Goal: Transaction & Acquisition: Purchase product/service

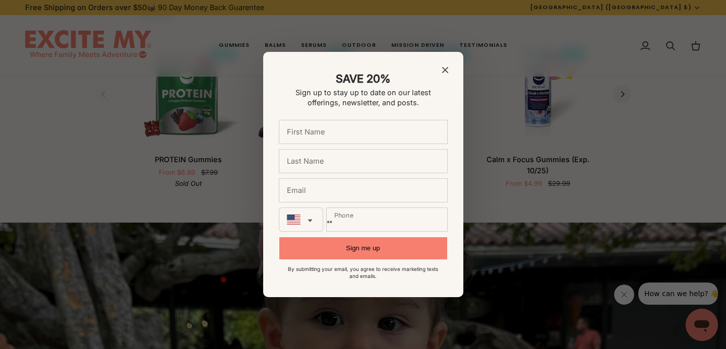
scroll to position [1229, 0]
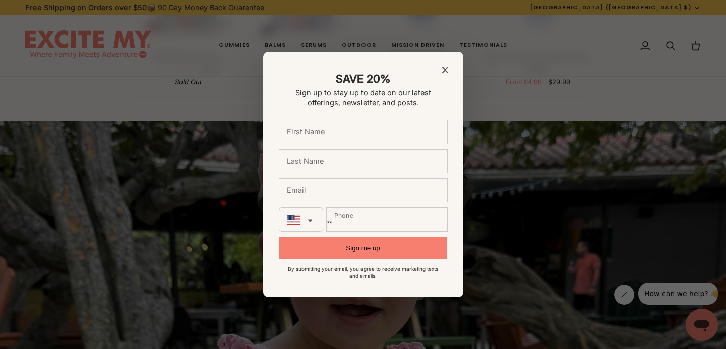
click at [444, 72] on icon "Close modal" at bounding box center [445, 70] width 6 height 6
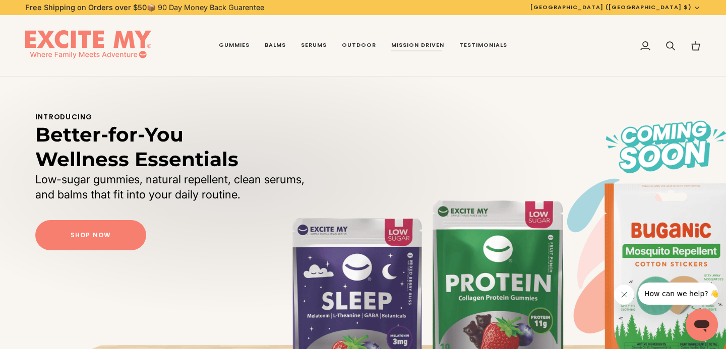
scroll to position [0, 0]
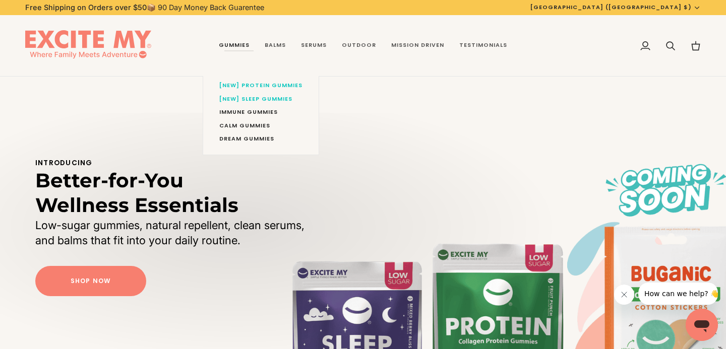
click at [234, 45] on link "Gummies" at bounding box center [234, 45] width 46 height 61
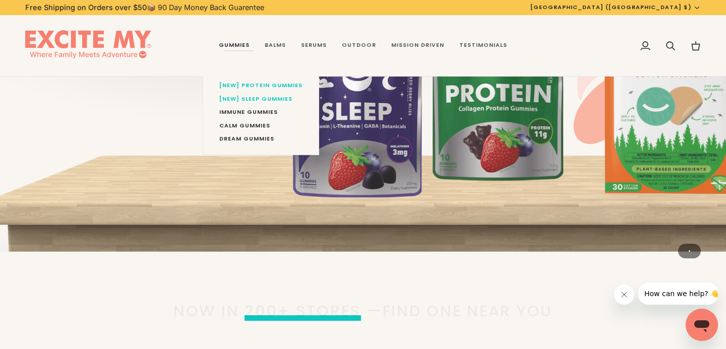
scroll to position [511, 0]
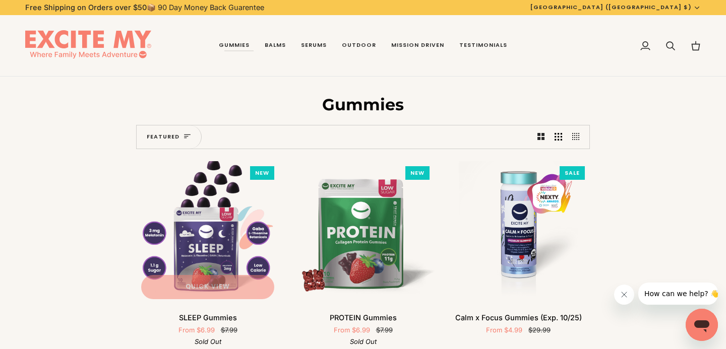
click at [192, 254] on img "SLEEP Gummies" at bounding box center [207, 232] width 143 height 143
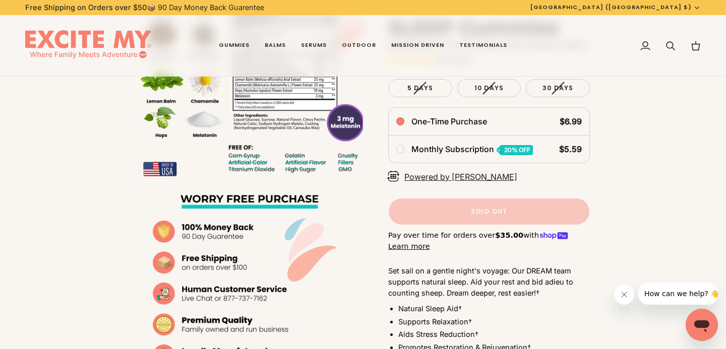
scroll to position [598, 0]
